Goal: Navigation & Orientation: Find specific page/section

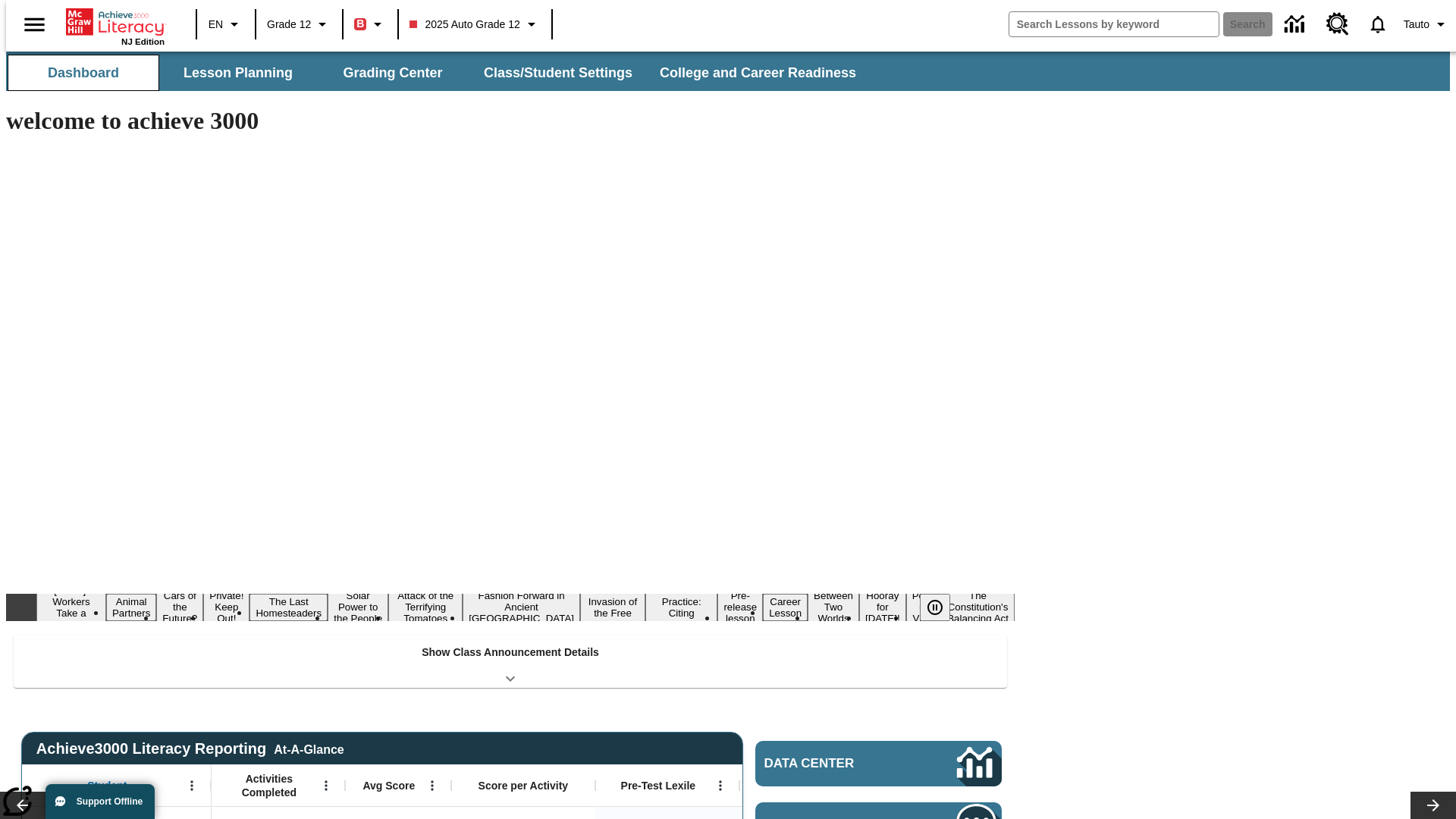
click at [77, 73] on button "Dashboard" at bounding box center [83, 73] width 151 height 36
click at [232, 73] on button "Lesson Planning" at bounding box center [237, 73] width 151 height 36
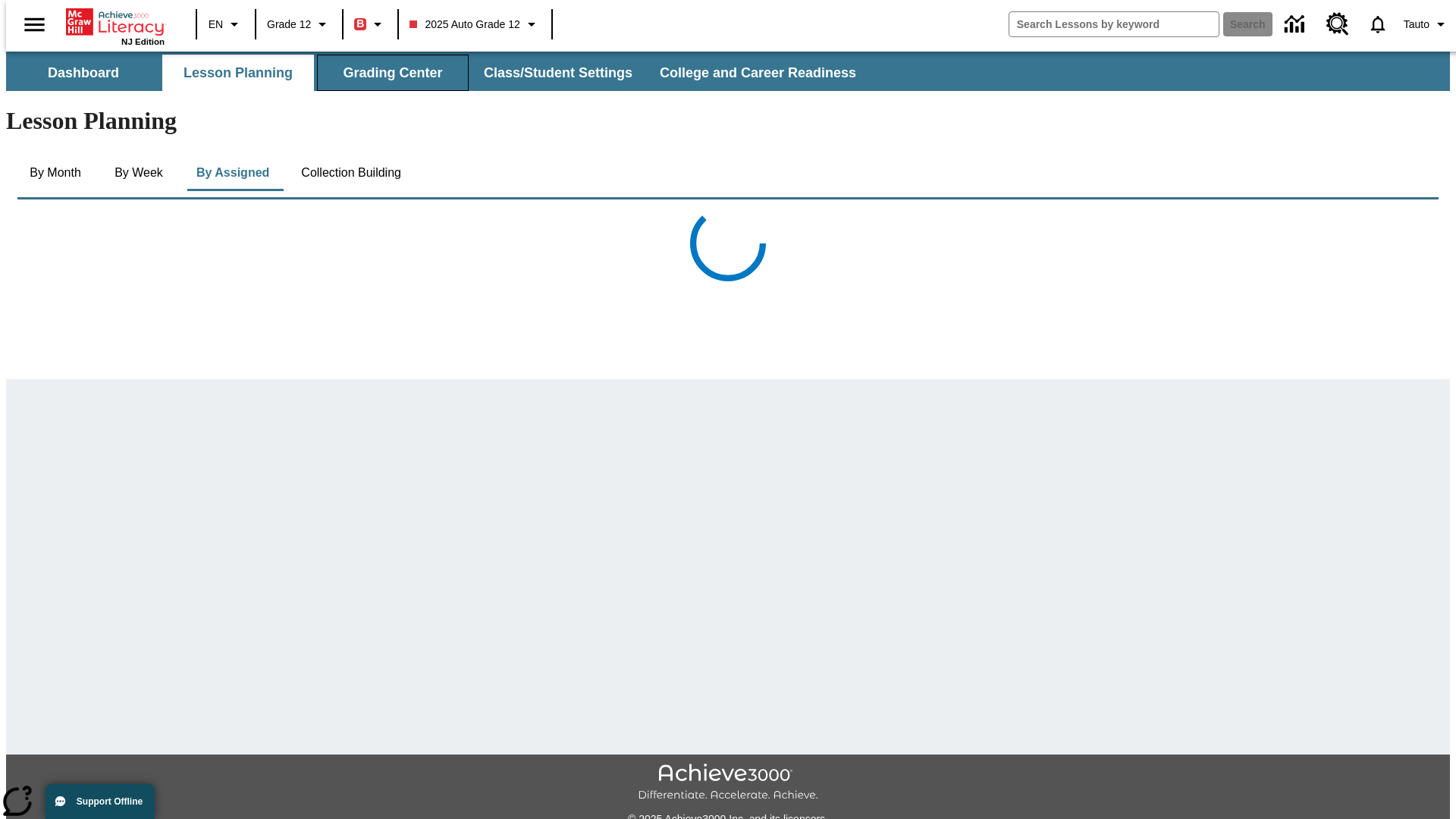
click at [387, 73] on button "Grading Center" at bounding box center [392, 73] width 151 height 36
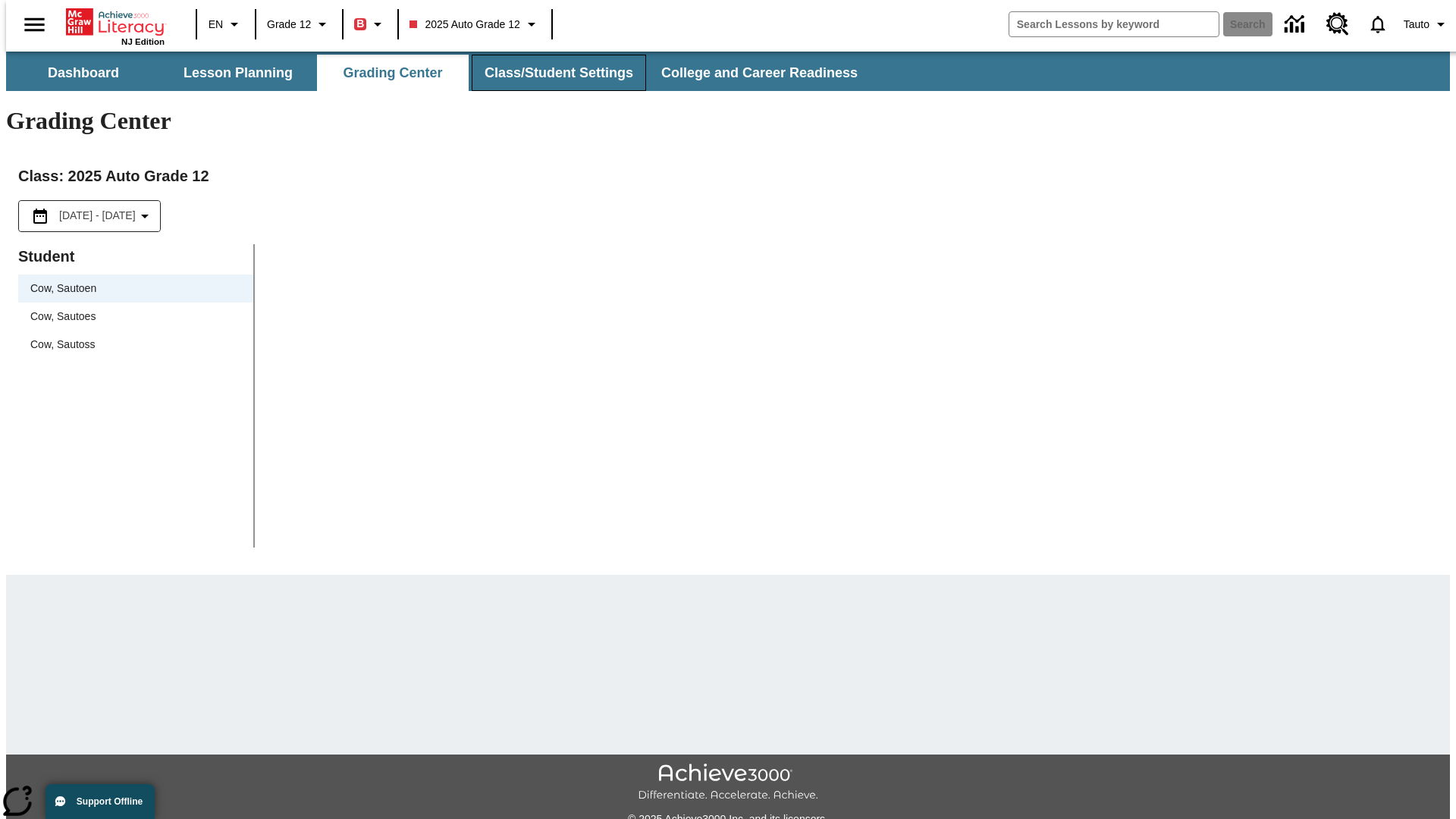
click at [550, 73] on button "Class/Student Settings" at bounding box center [558, 73] width 174 height 36
